Goal: Navigation & Orientation: Find specific page/section

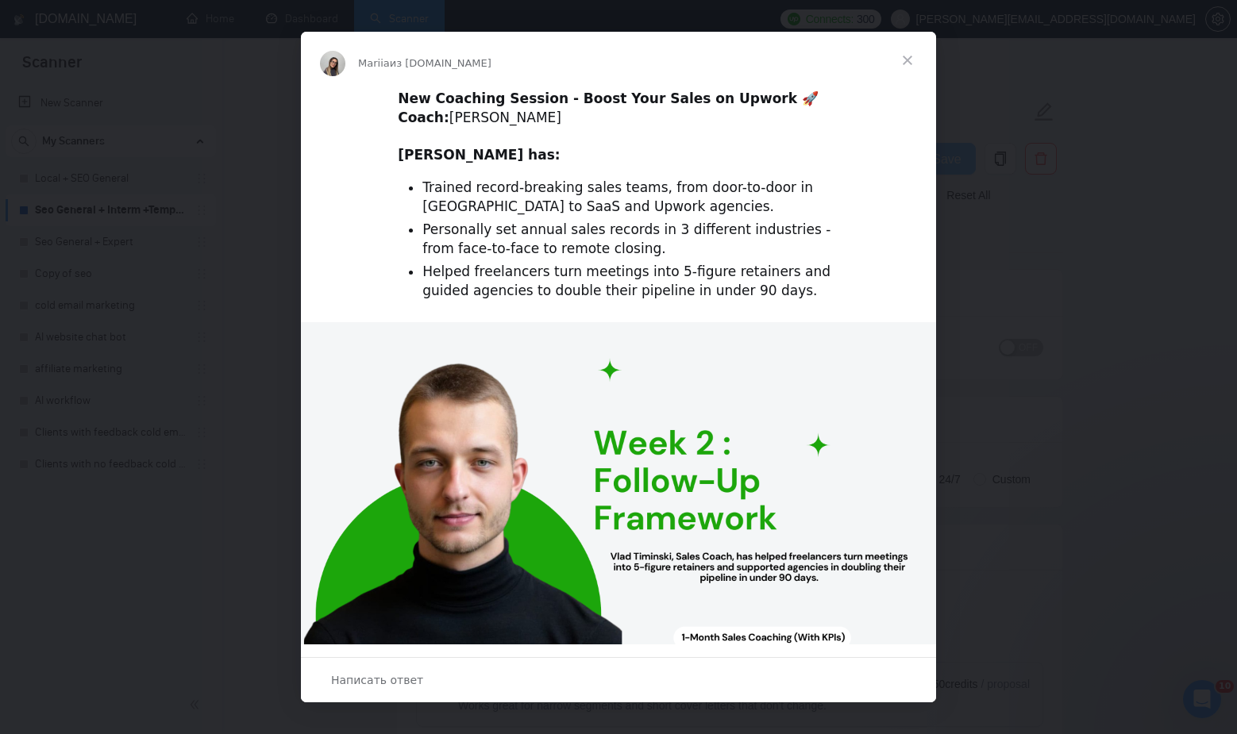
click at [907, 61] on span "Закрыть" at bounding box center [907, 60] width 57 height 57
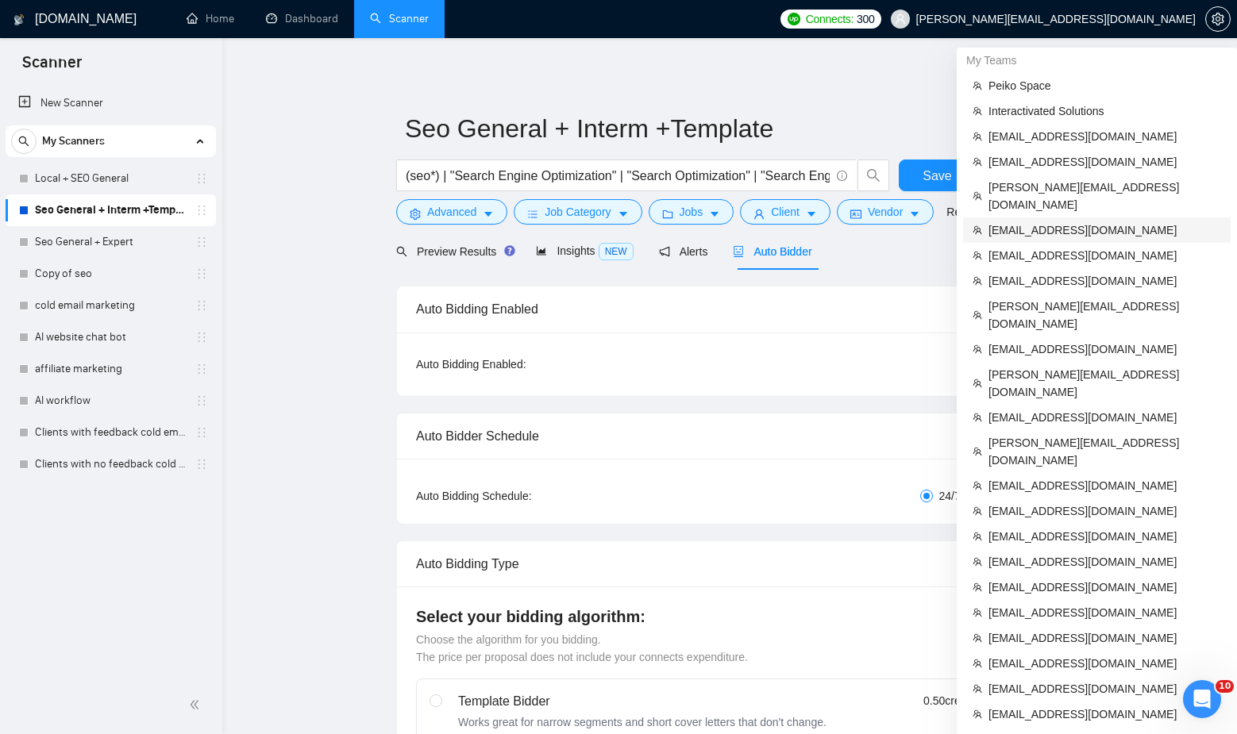
click at [1067, 221] on span "dzmitry.niachuivitser@creativeit.io" at bounding box center [1104, 229] width 233 height 17
click at [1213, 21] on icon "setting" at bounding box center [1217, 19] width 13 height 13
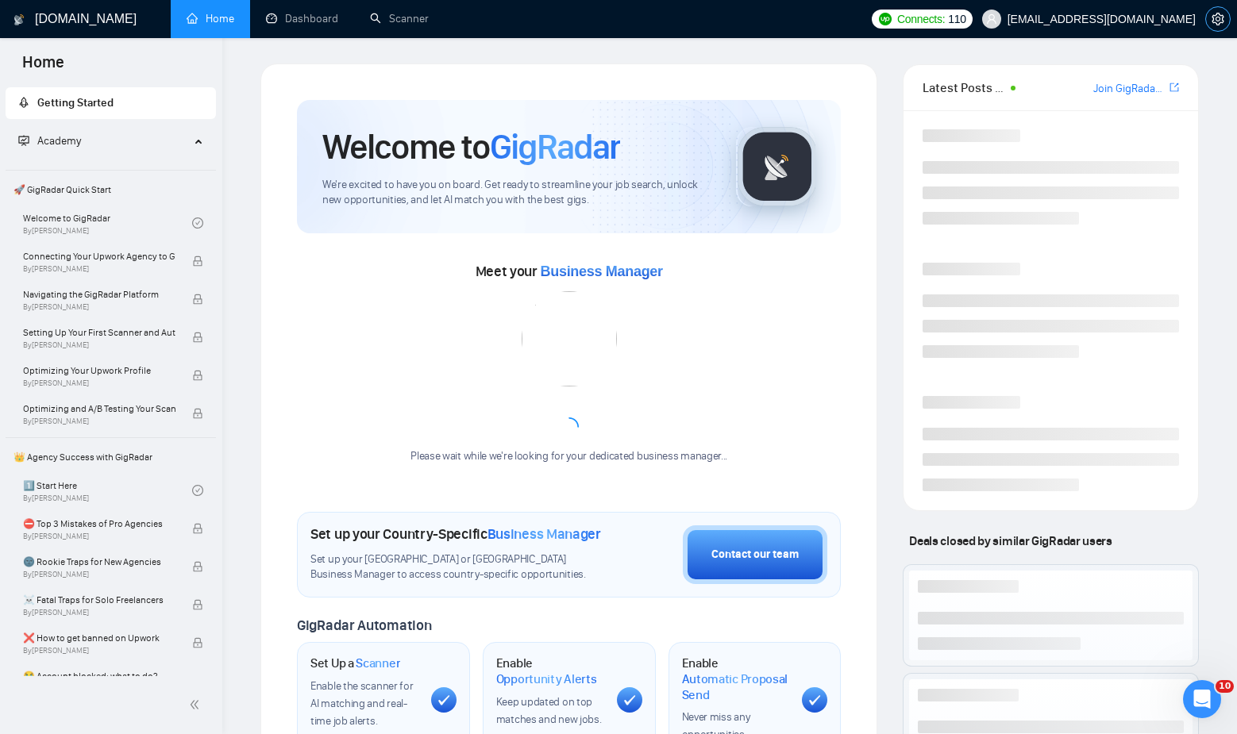
click at [1219, 27] on button "button" at bounding box center [1217, 18] width 25 height 25
